Goal: Task Accomplishment & Management: Use online tool/utility

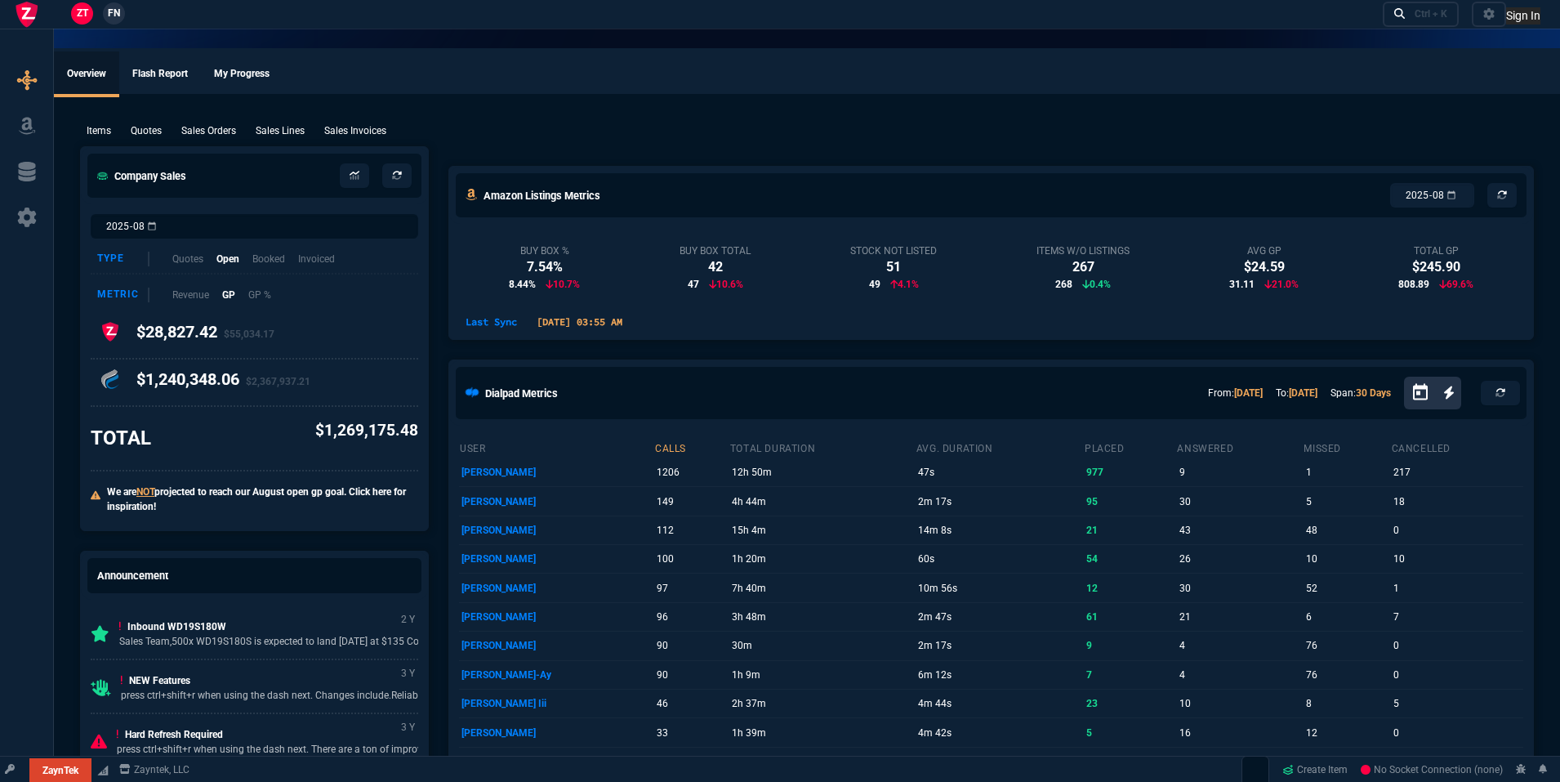
select select "19: totals"
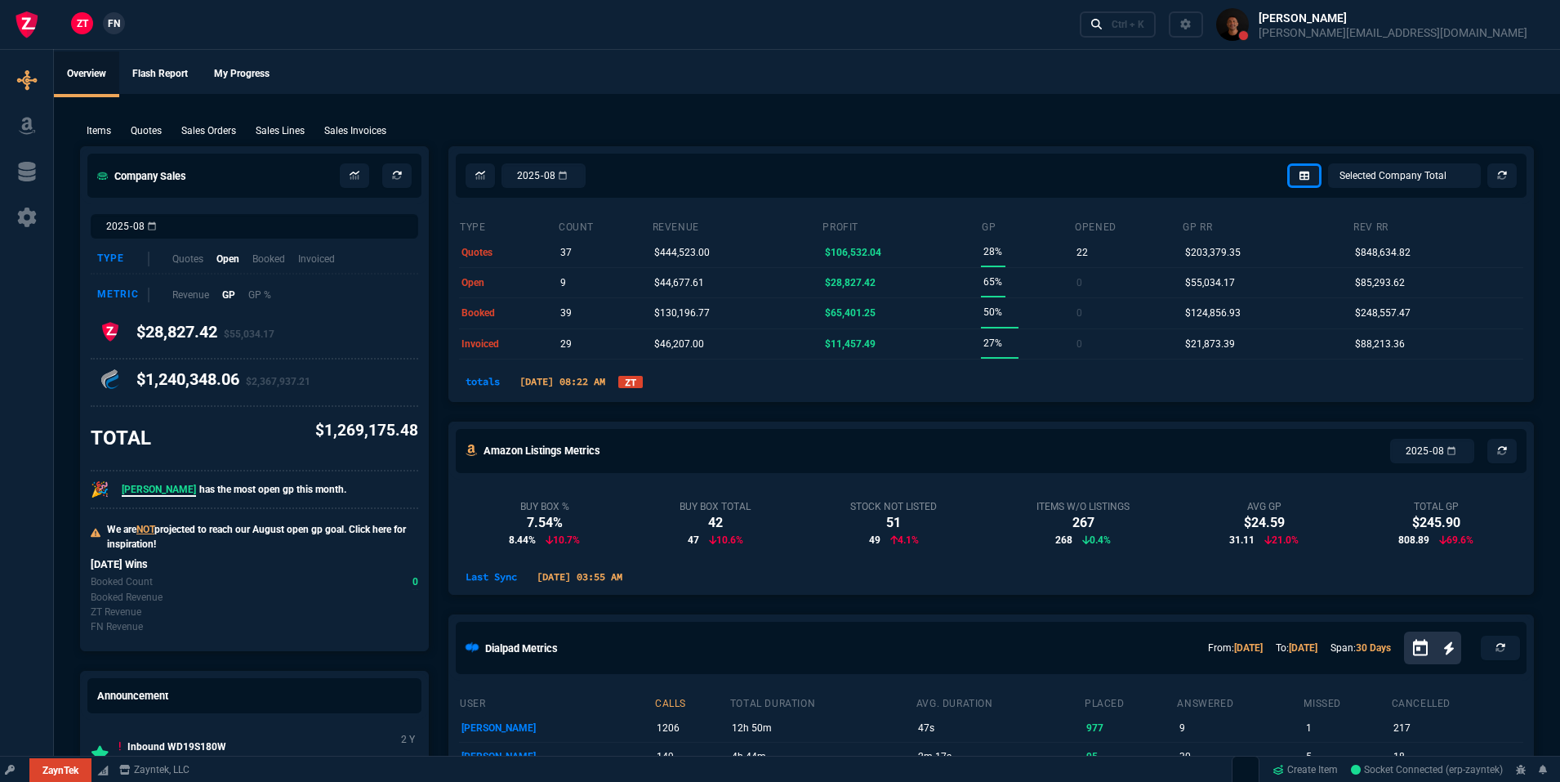
click at [643, 386] on link "ZT" at bounding box center [630, 382] width 25 height 12
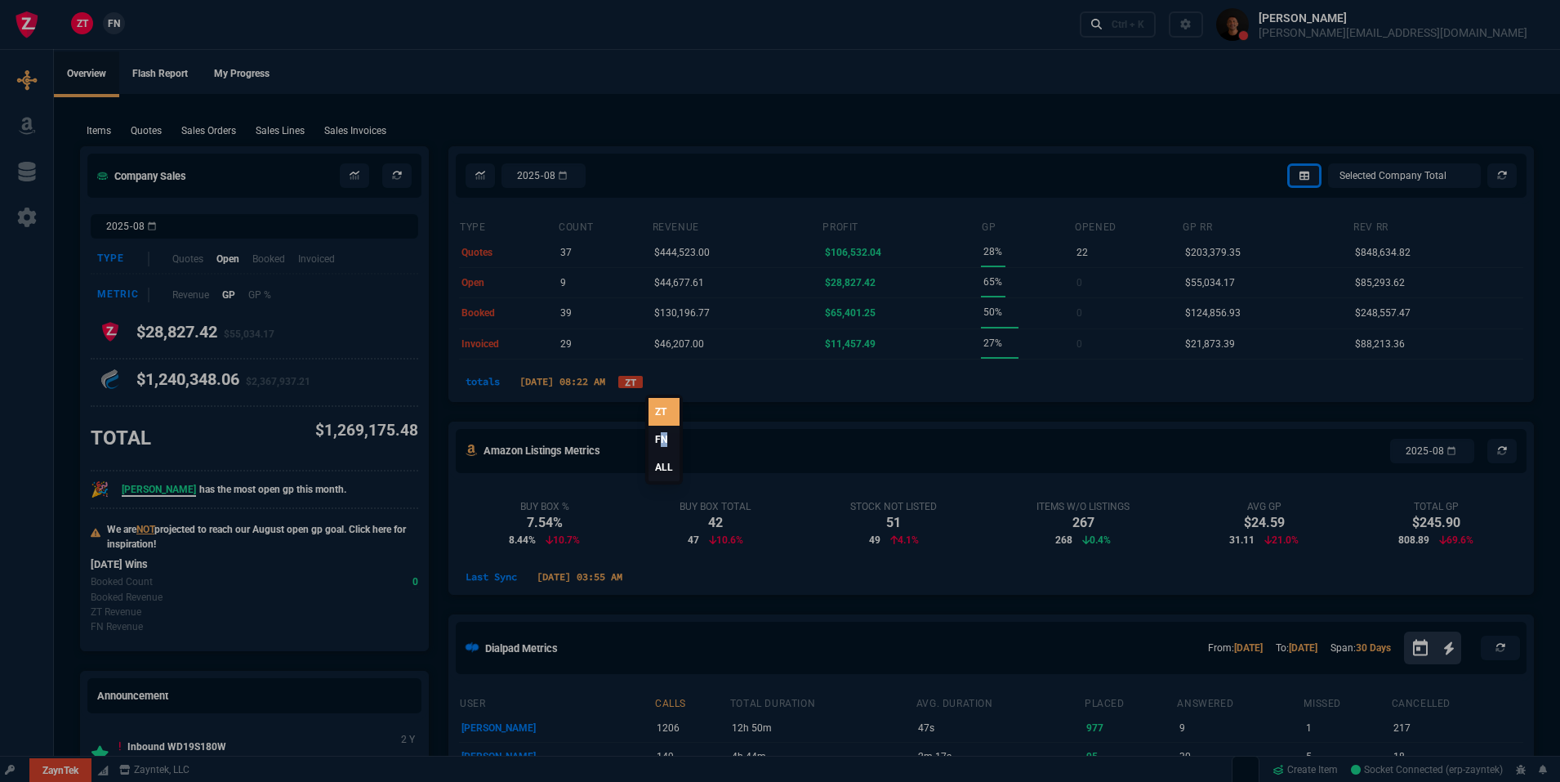
click at [662, 444] on link "FN" at bounding box center [664, 440] width 31 height 28
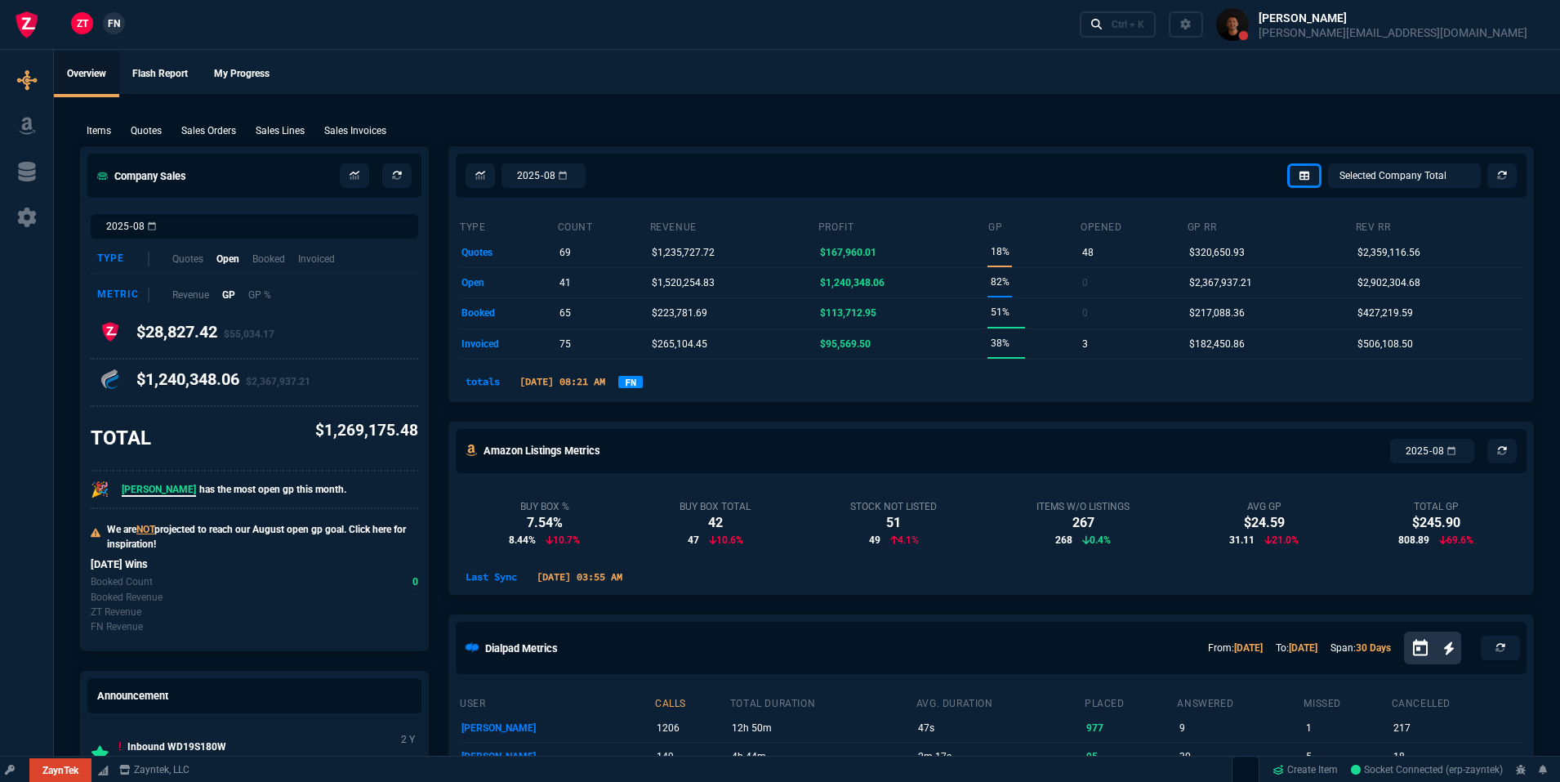
click at [643, 386] on link "FN" at bounding box center [630, 382] width 25 height 12
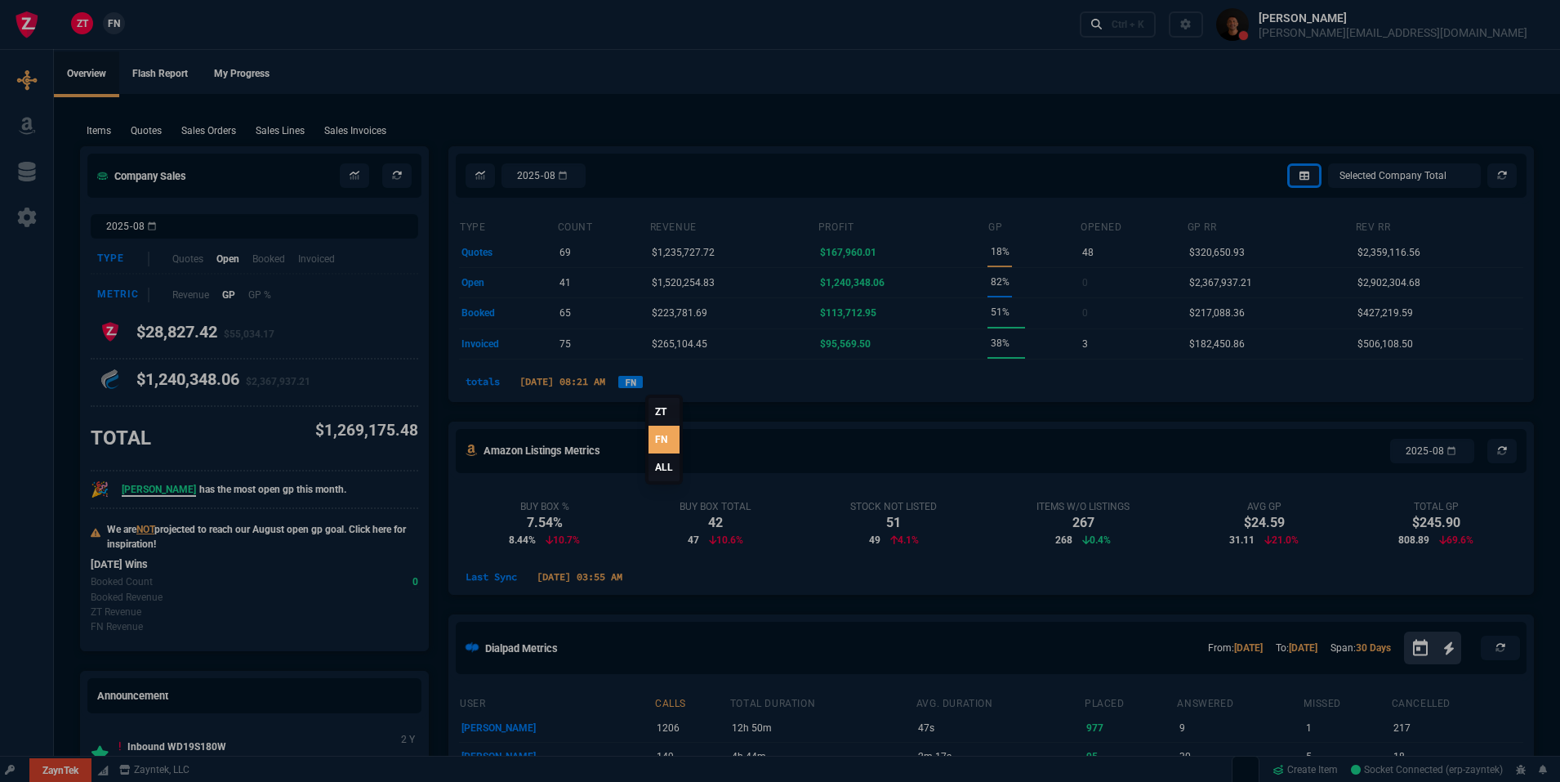
click at [665, 471] on link "ALL" at bounding box center [664, 467] width 31 height 28
